Goal: Navigation & Orientation: Go to known website

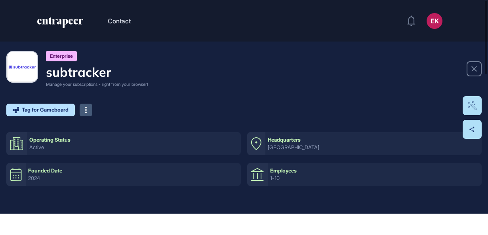
click at [88, 110] on button at bounding box center [86, 110] width 13 height 13
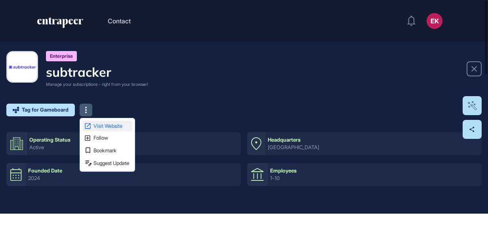
click at [108, 126] on span "Visit Website" at bounding box center [111, 126] width 37 height 5
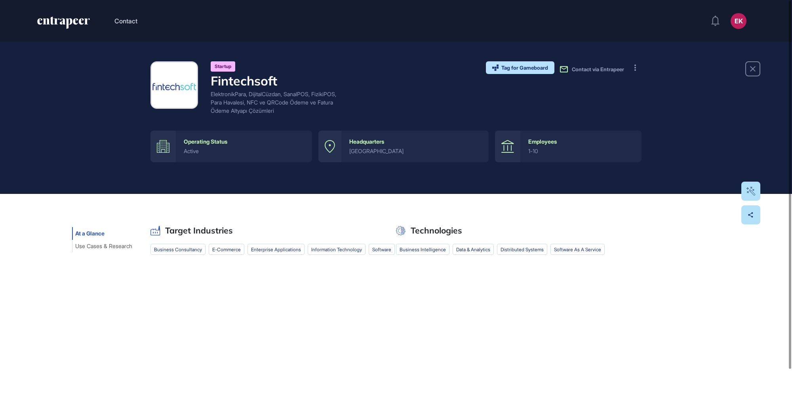
scroll to position [406, 792]
drag, startPoint x: 298, startPoint y: 113, endPoint x: 214, endPoint y: 93, distance: 86.3
click at [214, 93] on div "ElektronikPara, DijitalCüzdan, SanalPOS, FizikiPOS, Para Havalesi, NFC ve QRCod…" at bounding box center [278, 102] width 135 height 25
click at [488, 67] on button at bounding box center [635, 67] width 13 height 13
click at [488, 85] on span "Visit Website" at bounding box center [661, 83] width 37 height 5
